Goal: Task Accomplishment & Management: Manage account settings

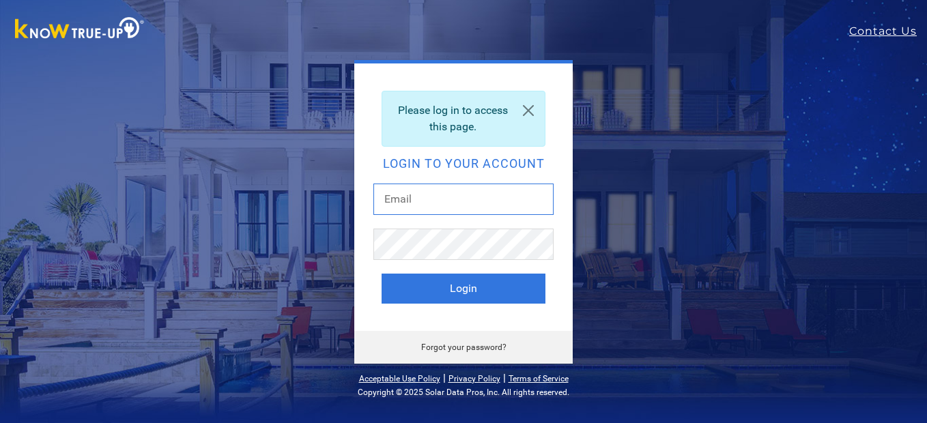
click at [423, 203] on input "text" at bounding box center [463, 199] width 180 height 31
type input "[EMAIL_ADDRESS][DOMAIN_NAME]"
click at [381, 274] on button "Login" at bounding box center [463, 289] width 164 height 30
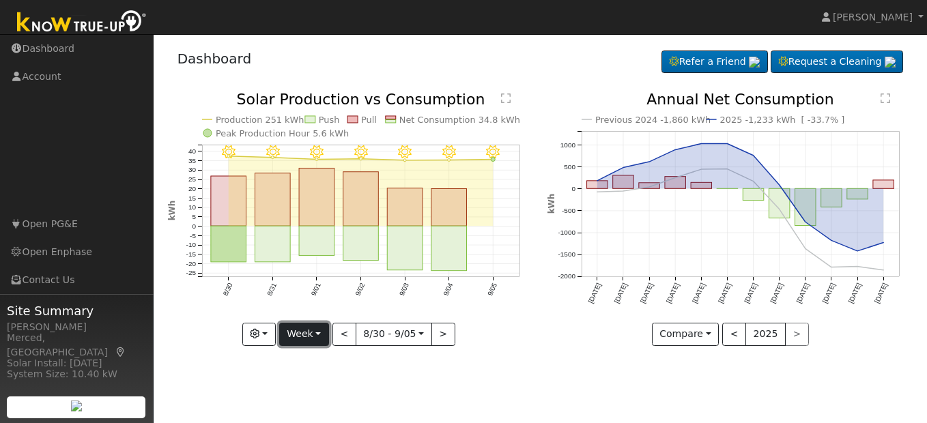
click at [314, 336] on button "Week" at bounding box center [304, 334] width 50 height 23
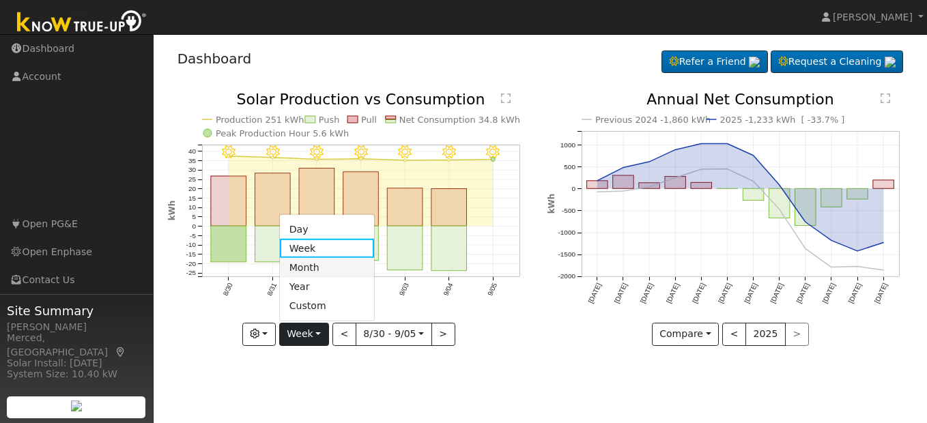
click at [320, 269] on link "Month" at bounding box center [327, 267] width 95 height 19
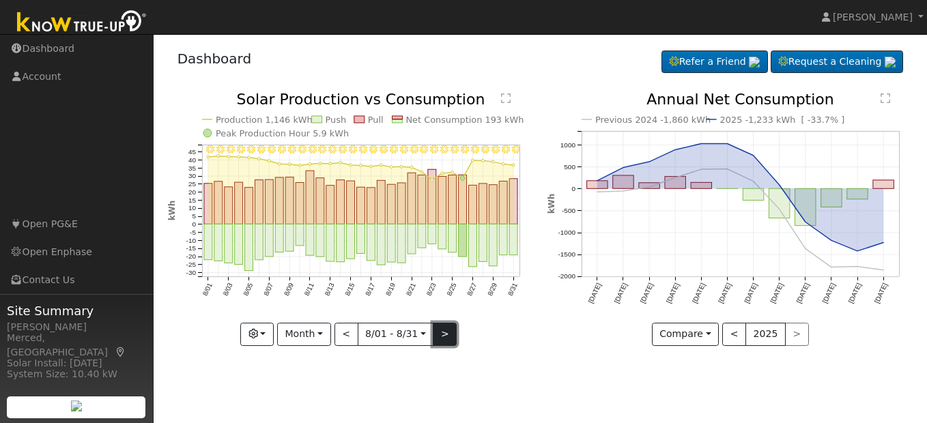
click at [446, 340] on button ">" at bounding box center [445, 334] width 24 height 23
type input "2025-09-01"
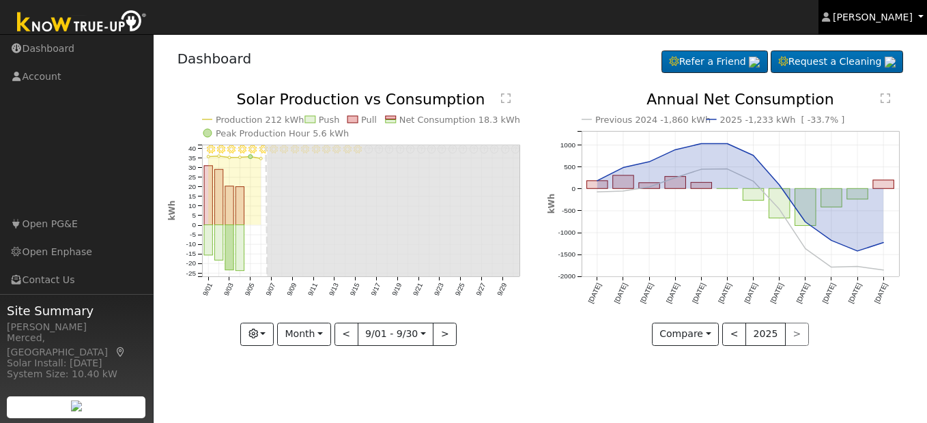
click at [895, 16] on span "James Mendoza" at bounding box center [872, 17] width 80 height 11
click at [894, 18] on span "James Mendoza" at bounding box center [872, 17] width 80 height 11
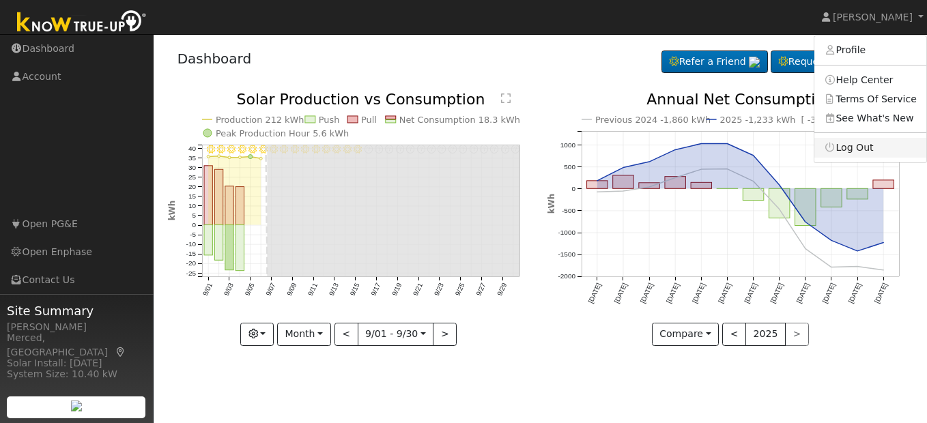
click at [864, 147] on link "Log Out" at bounding box center [870, 147] width 112 height 19
